Goal: Task Accomplishment & Management: Complete application form

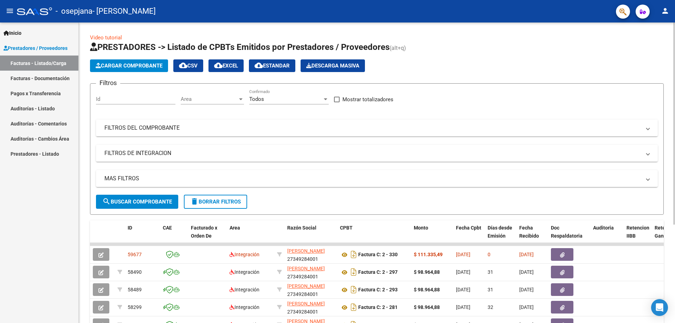
click at [118, 65] on span "Cargar Comprobante" at bounding box center [129, 66] width 67 height 6
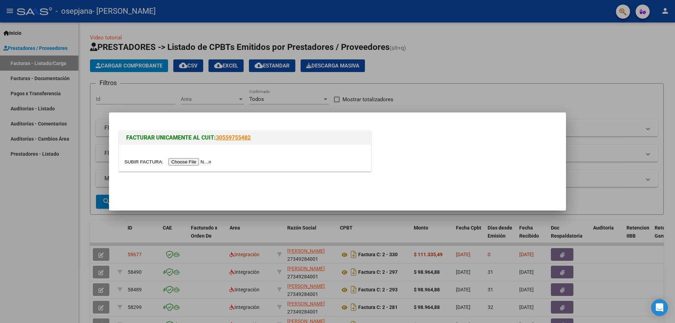
click at [176, 160] on input "file" at bounding box center [168, 161] width 89 height 7
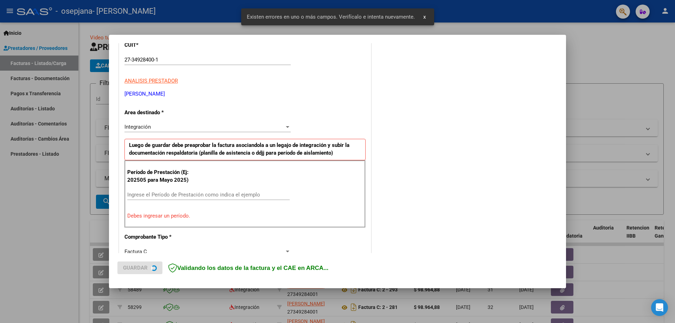
scroll to position [126, 0]
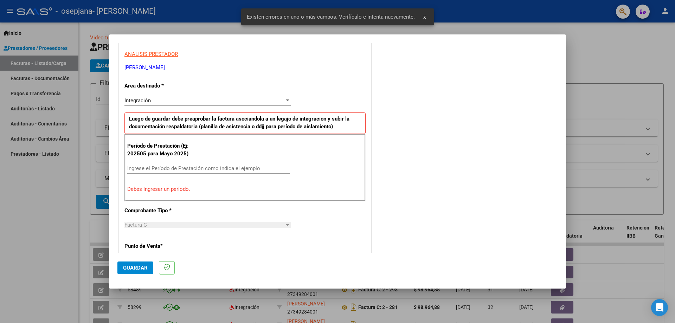
click at [136, 166] on input "Ingrese el Período de Prestación como indica el ejemplo" at bounding box center [208, 168] width 162 height 6
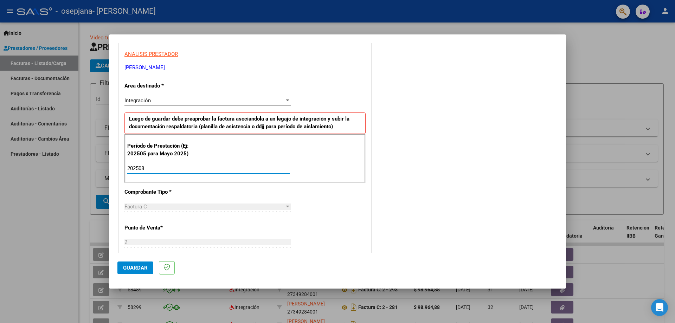
type input "202508"
click at [139, 271] on span "Guardar" at bounding box center [135, 268] width 25 height 6
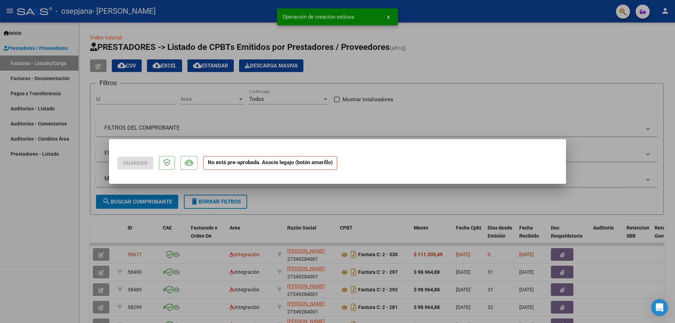
scroll to position [0, 0]
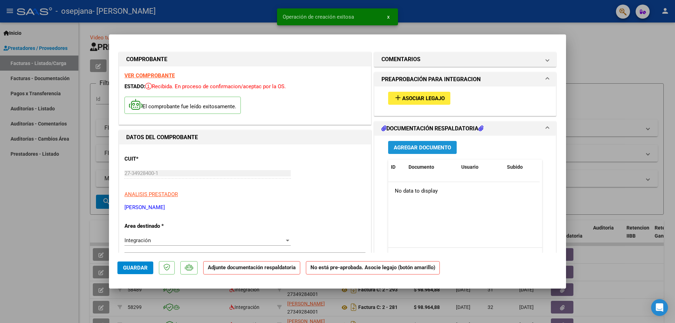
click at [395, 147] on span "Agregar Documento" at bounding box center [422, 147] width 57 height 6
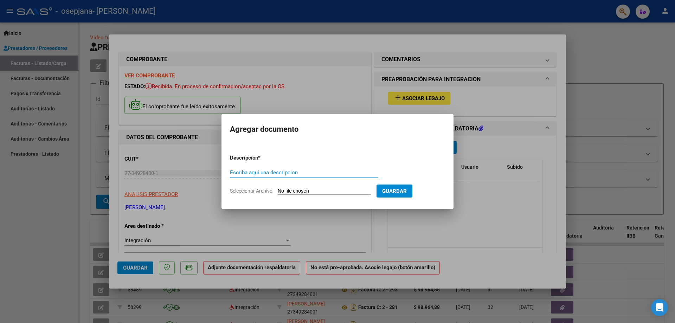
click at [254, 171] on input "Escriba aquí una descripcion" at bounding box center [304, 172] width 148 height 6
type input "planilla de asistencia"
click at [308, 192] on input "Seleccionar Archivo" at bounding box center [324, 191] width 93 height 7
type input "C:\fakepath\planilla de asistencia.pdf"
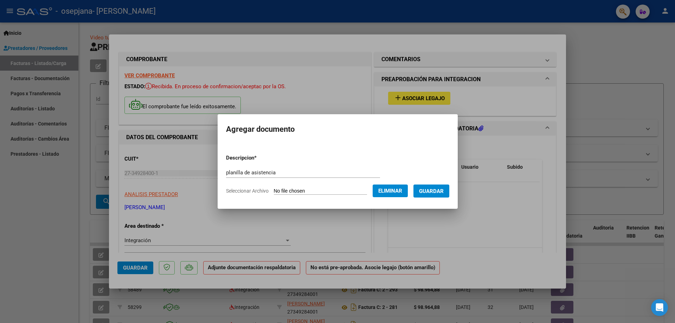
click at [430, 192] on span "Guardar" at bounding box center [431, 191] width 25 height 6
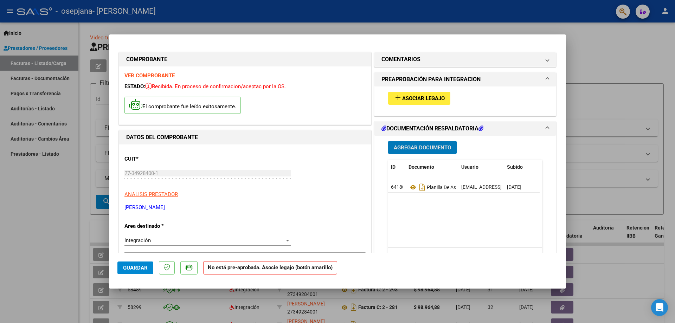
click at [415, 144] on span "Agregar Documento" at bounding box center [422, 147] width 57 height 6
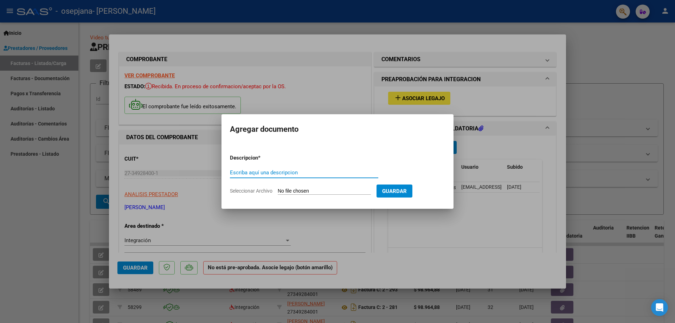
click at [315, 189] on input "Seleccionar Archivo" at bounding box center [324, 191] width 93 height 7
type input "C:\fakepath\orden de pago factura 260.pdf"
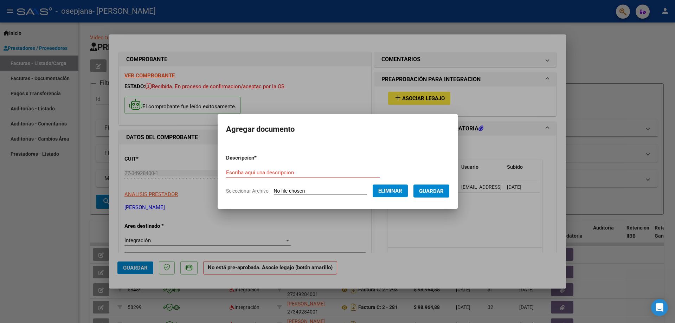
click at [244, 168] on div "Escriba aquí una descripcion" at bounding box center [303, 172] width 154 height 11
click at [242, 174] on input "Escriba aquí una descripcion" at bounding box center [303, 172] width 154 height 6
type input "orden de pago firmada de factura 260"
click at [431, 193] on span "Guardar" at bounding box center [431, 191] width 25 height 6
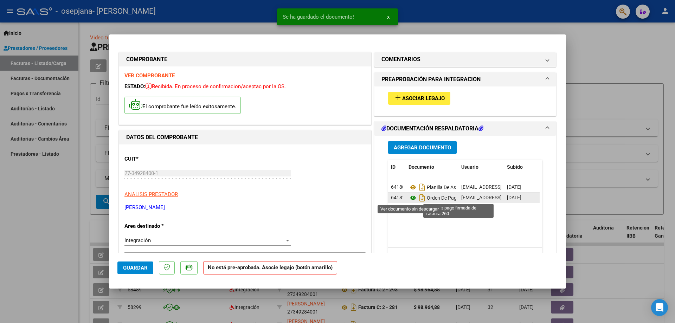
click at [410, 200] on icon at bounding box center [412, 198] width 9 height 8
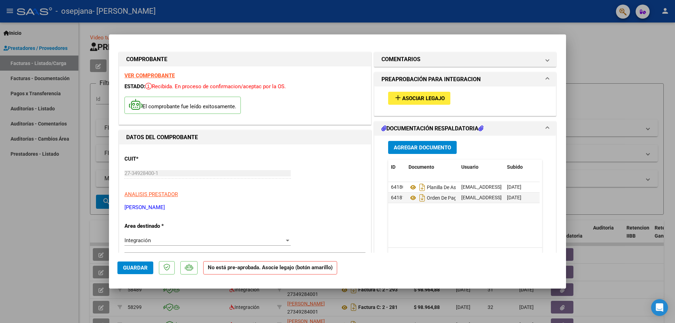
click at [124, 269] on span "Guardar" at bounding box center [135, 268] width 25 height 6
click at [43, 254] on div at bounding box center [337, 161] width 675 height 323
type input "$ 0,00"
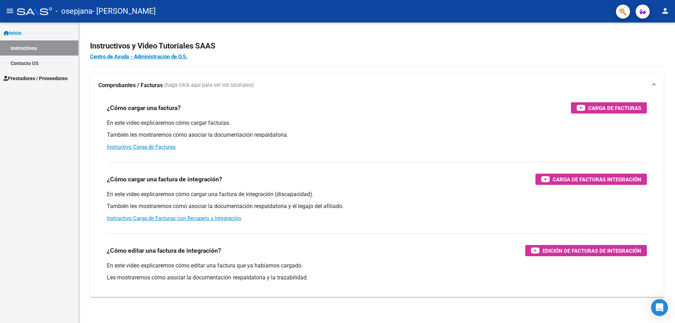
click at [16, 74] on span "Prestadores / Proveedores" at bounding box center [36, 78] width 64 height 8
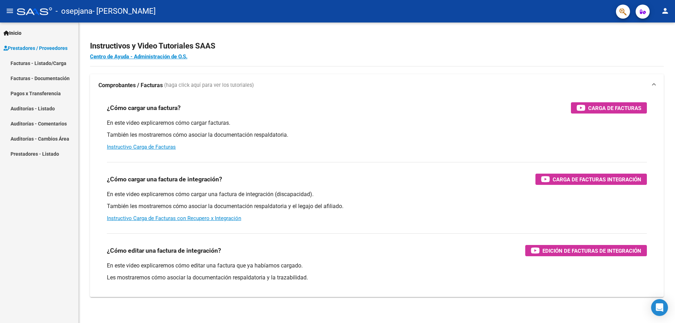
click at [21, 64] on link "Facturas - Listado/Carga" at bounding box center [39, 63] width 78 height 15
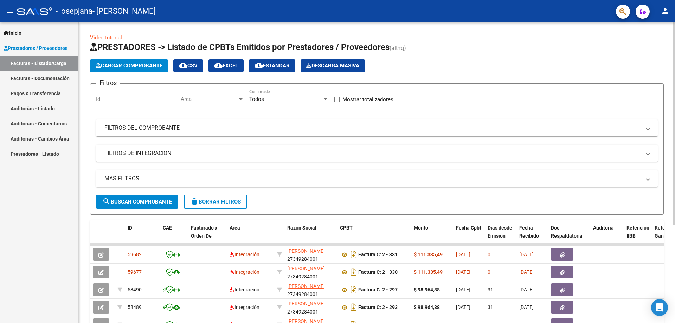
scroll to position [141, 0]
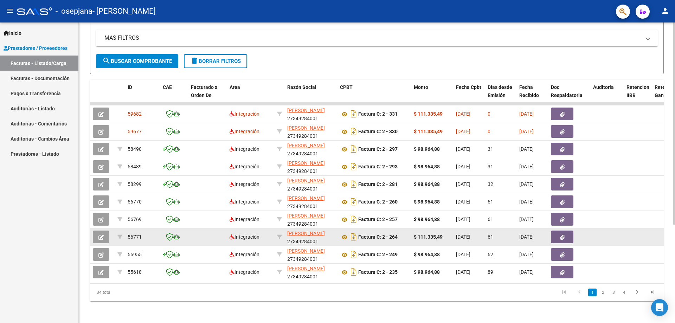
click at [564, 239] on icon "button" at bounding box center [562, 237] width 5 height 5
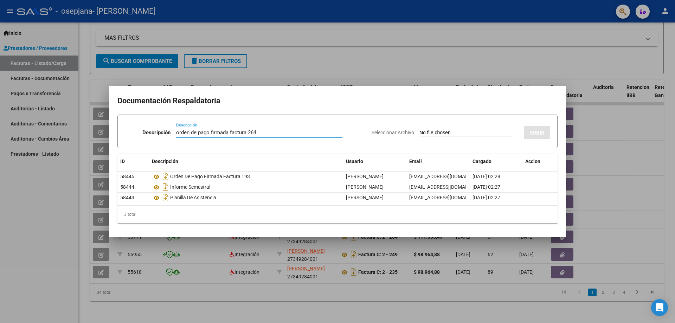
type input "orden de pago firmada factura 264"
click at [434, 132] on input "Seleccionar Archivo" at bounding box center [465, 133] width 93 height 7
type input "C:\fakepath\orden de pago factura 264.pdf"
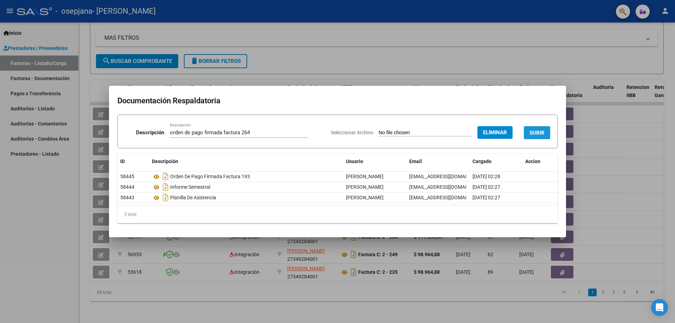
click at [537, 133] on span "SUBIR" at bounding box center [536, 133] width 15 height 6
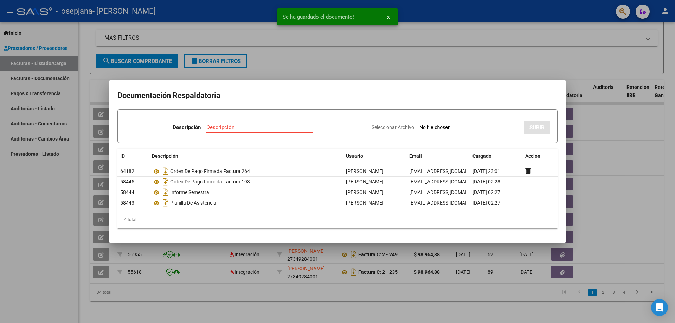
click at [487, 56] on div at bounding box center [337, 161] width 675 height 323
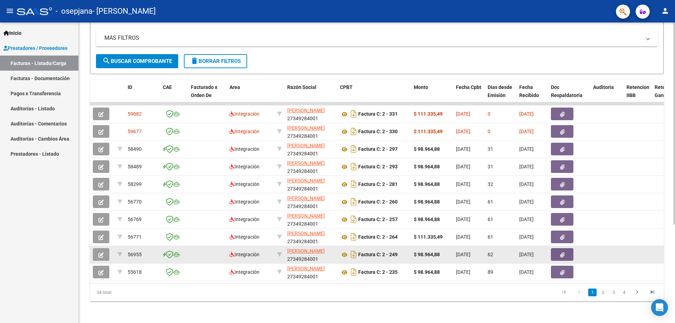
scroll to position [147, 0]
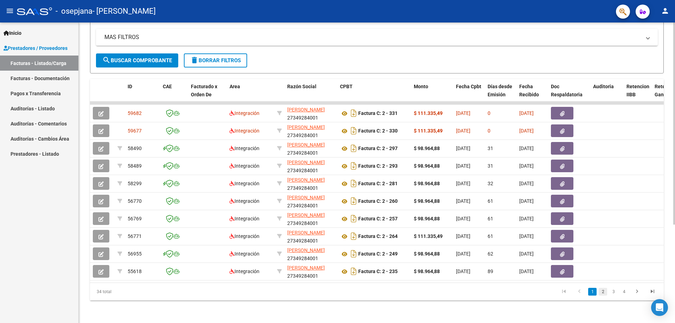
click at [601, 291] on link "2" at bounding box center [602, 292] width 8 height 8
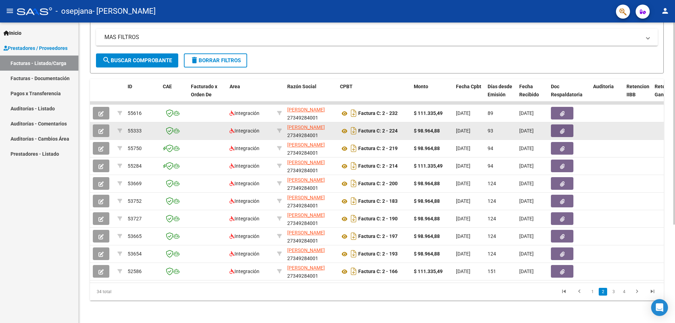
click at [558, 126] on button "button" at bounding box center [562, 130] width 22 height 13
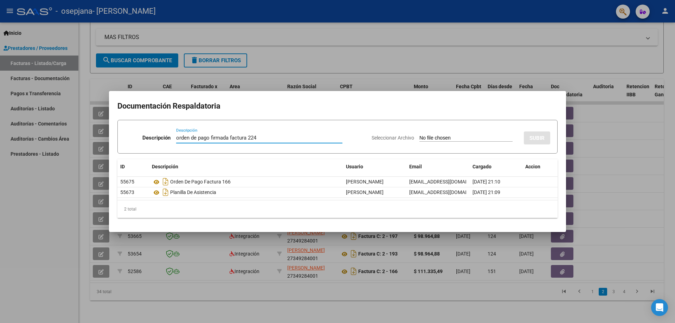
type input "orden de pago firmada factura 224"
click at [381, 136] on span "Seleccionar Archivo" at bounding box center [392, 138] width 43 height 6
click at [419, 136] on input "Seleccionar Archivo" at bounding box center [465, 138] width 93 height 7
type input "C:\fakepath\orden de pago factura 224.pdf"
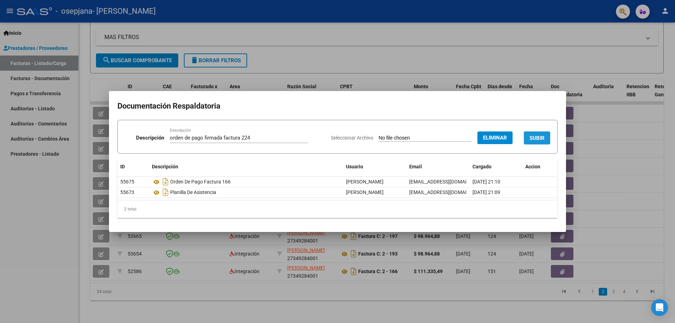
click at [535, 138] on span "SUBIR" at bounding box center [536, 138] width 15 height 6
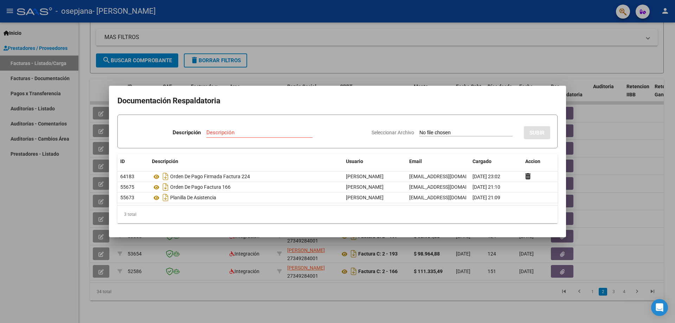
click at [239, 307] on div at bounding box center [337, 161] width 675 height 323
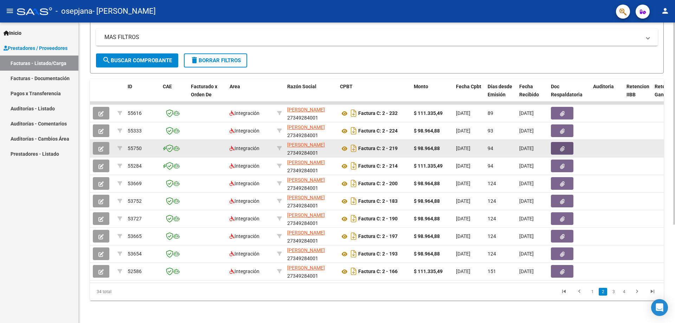
click at [560, 146] on icon "button" at bounding box center [562, 148] width 5 height 5
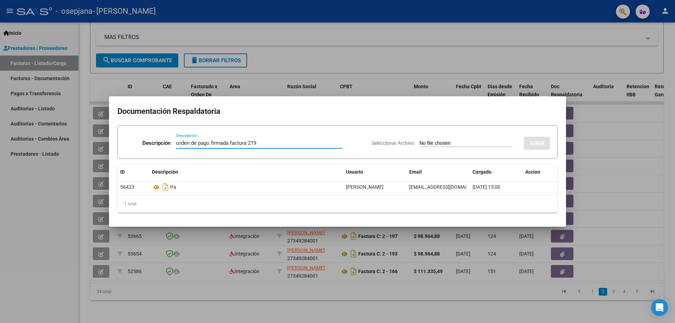
type input "orden de pago firmada factura 219"
click at [396, 138] on div "Seleccionar Archivo SUBIR" at bounding box center [460, 141] width 178 height 21
click at [394, 141] on span "Seleccionar Archivo" at bounding box center [392, 143] width 43 height 6
click at [419, 141] on input "Seleccionar Archivo" at bounding box center [465, 143] width 93 height 7
type input "C:\fakepath\orden de pago factura 219.pdf"
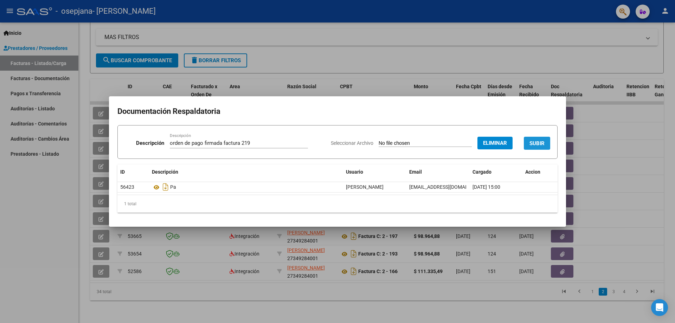
click at [531, 147] on button "SUBIR" at bounding box center [537, 143] width 26 height 13
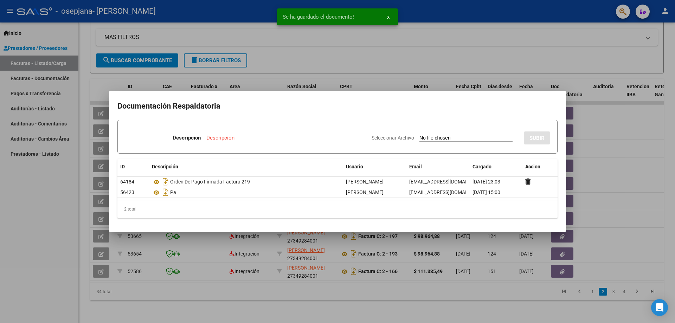
click at [463, 46] on div at bounding box center [337, 161] width 675 height 323
